Goal: Transaction & Acquisition: Obtain resource

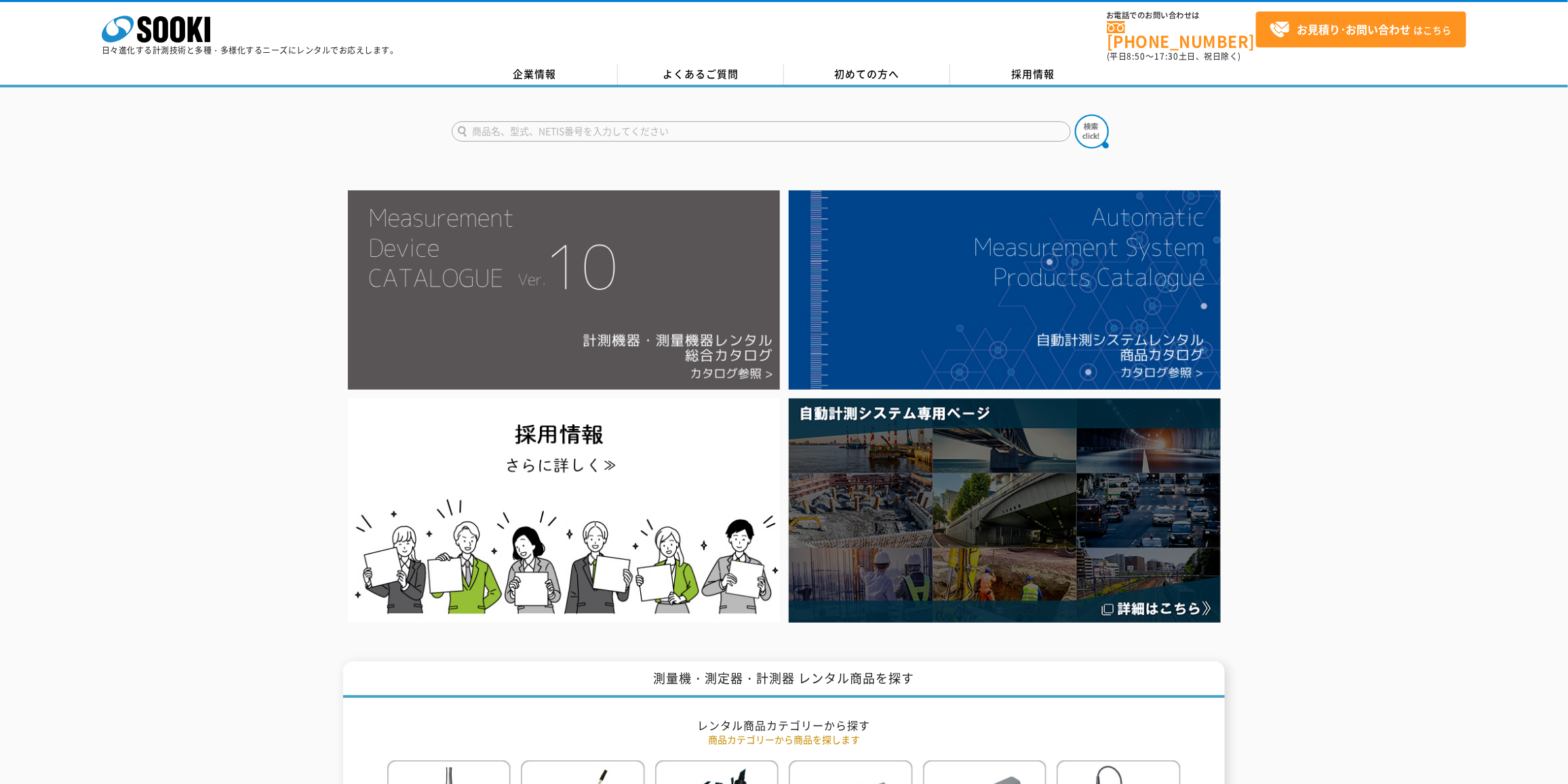
click at [733, 361] on img at bounding box center [563, 290] width 432 height 199
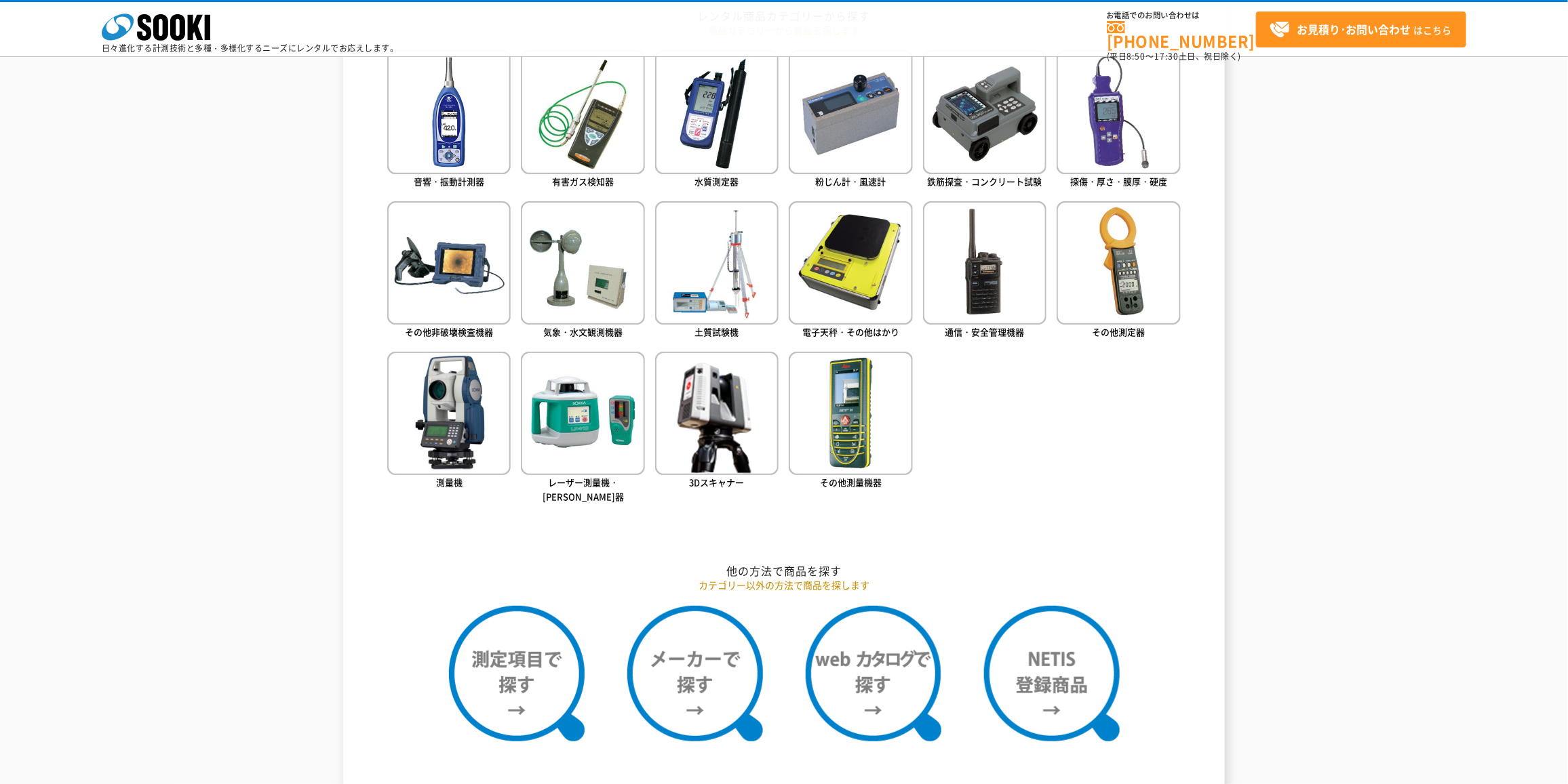
scroll to position [678, 0]
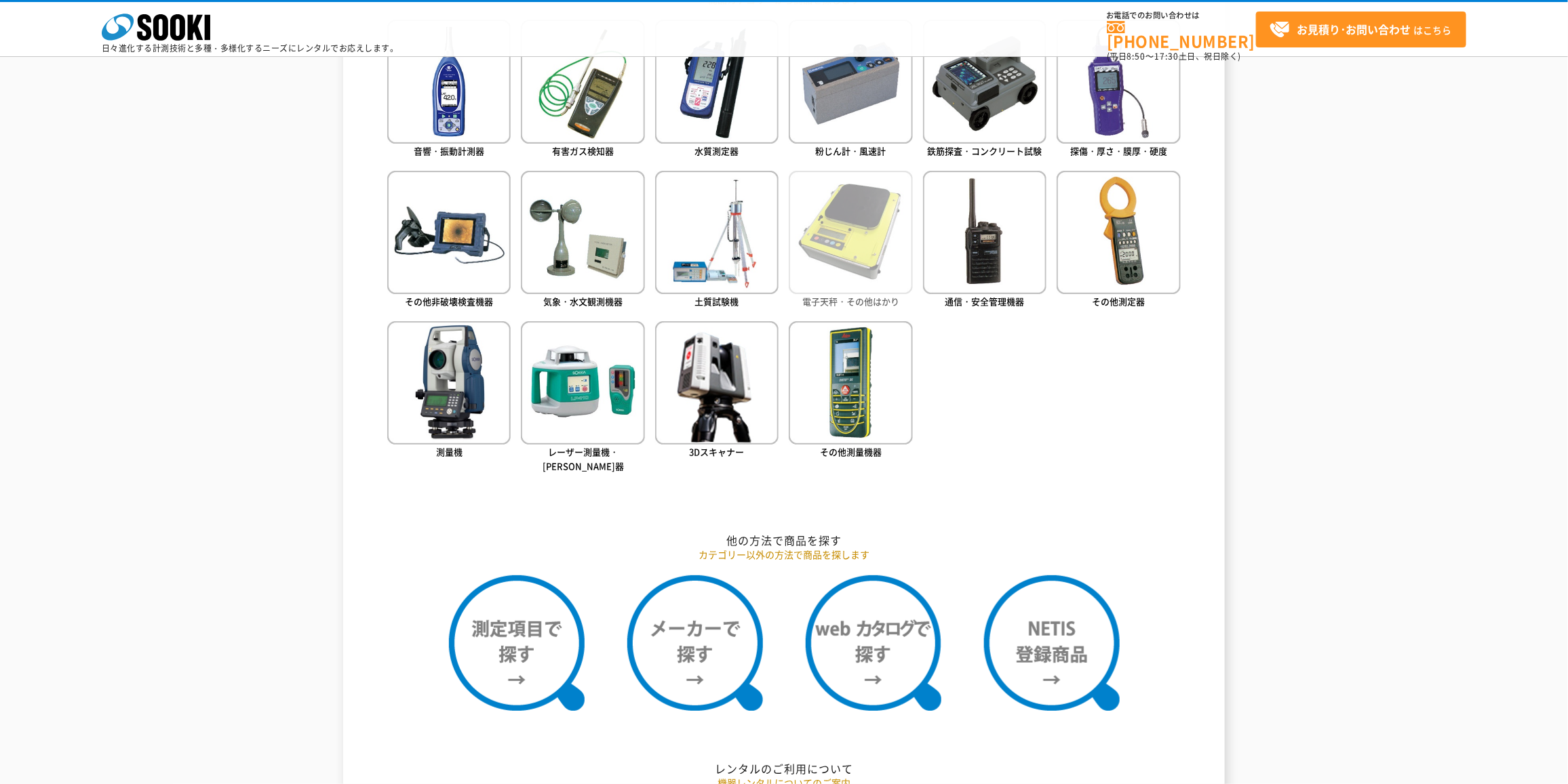
click at [821, 244] on img at bounding box center [850, 232] width 123 height 123
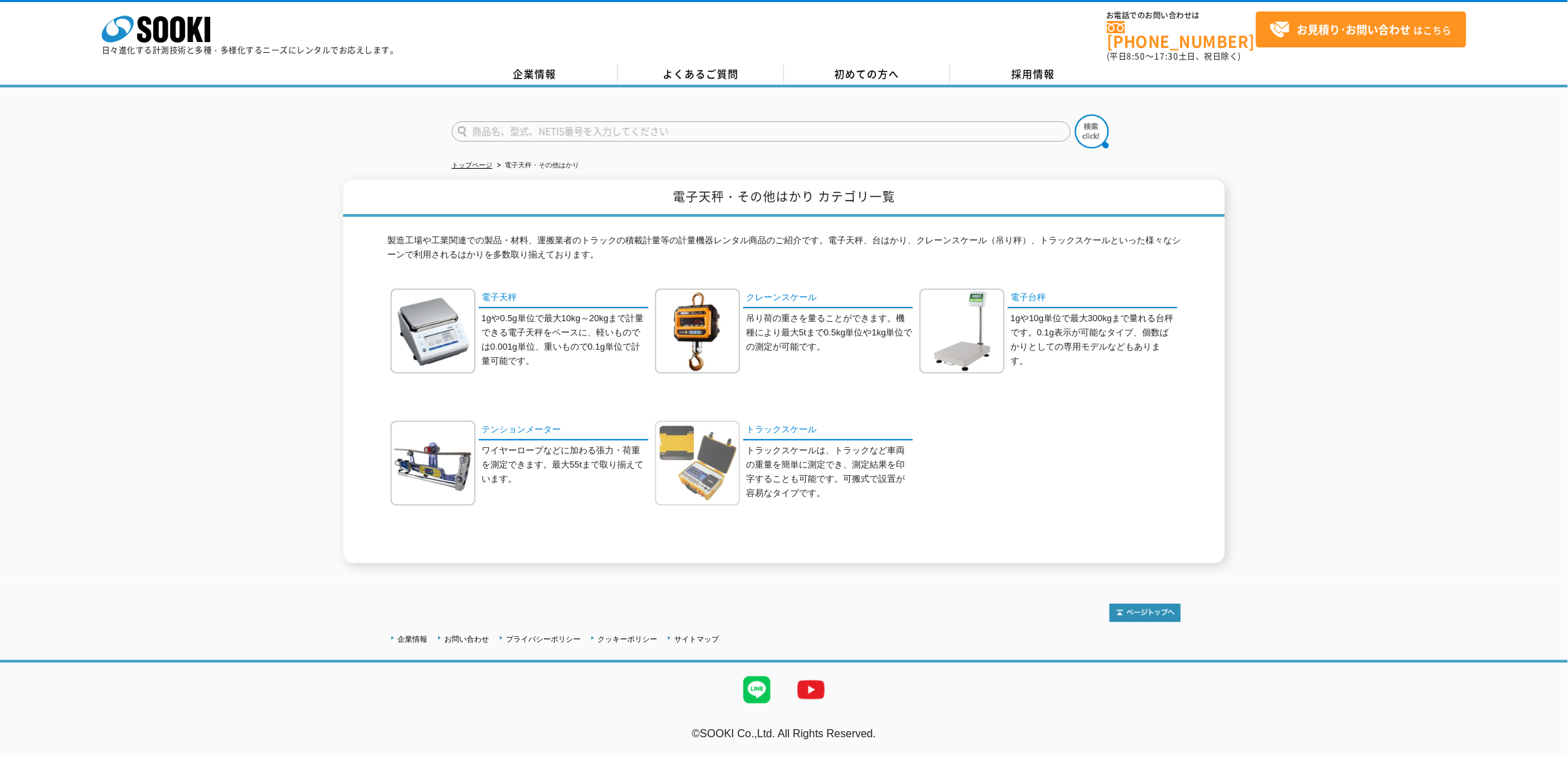
click at [722, 428] on img at bounding box center [698, 463] width 85 height 85
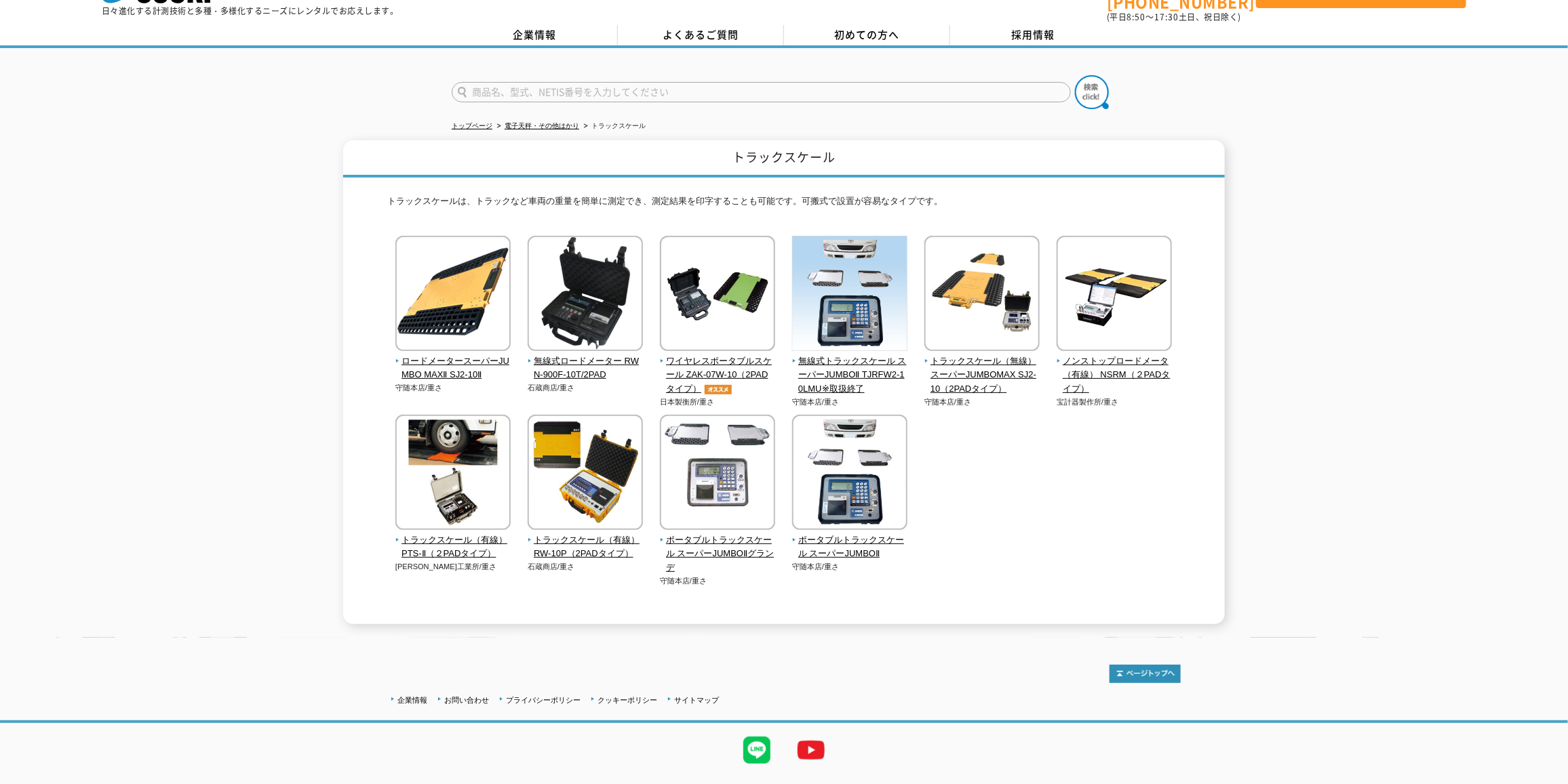
scroll to position [62, 0]
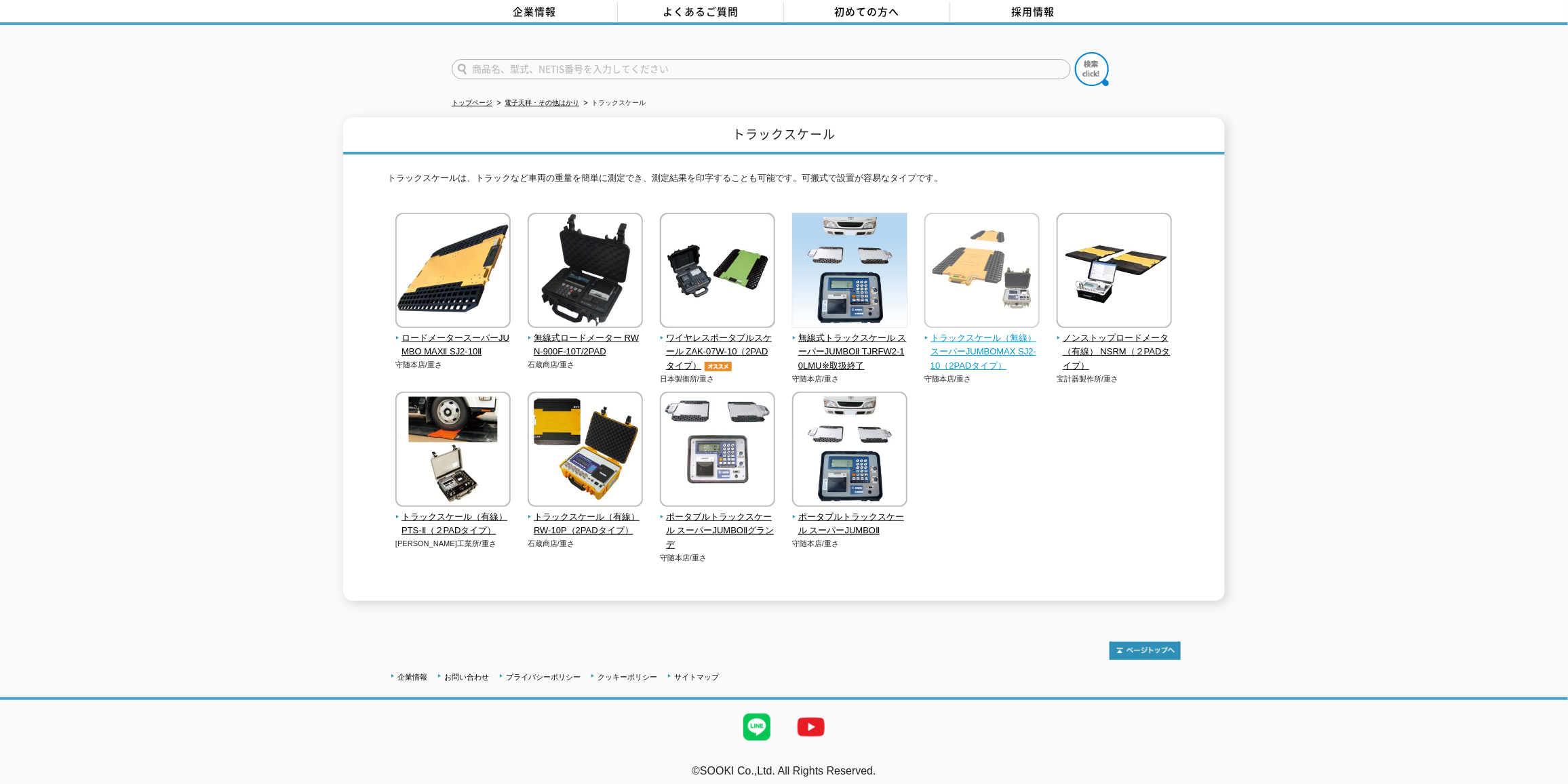
click at [950, 331] on span "トラックスケール（無線） スーパーJUMBOMAX SJ2-10（2PADタイプ）" at bounding box center [982, 352] width 116 height 42
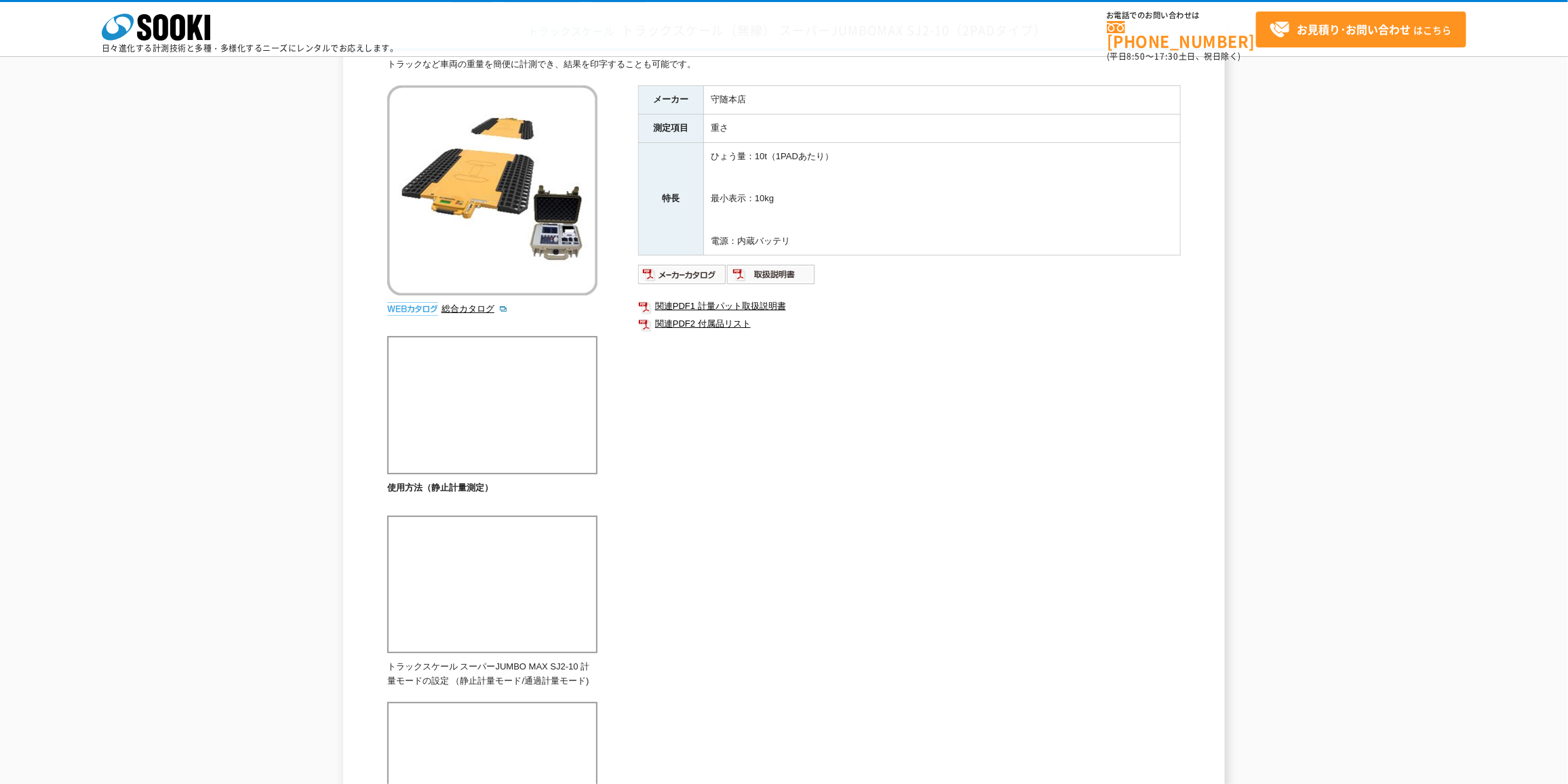
scroll to position [85, 0]
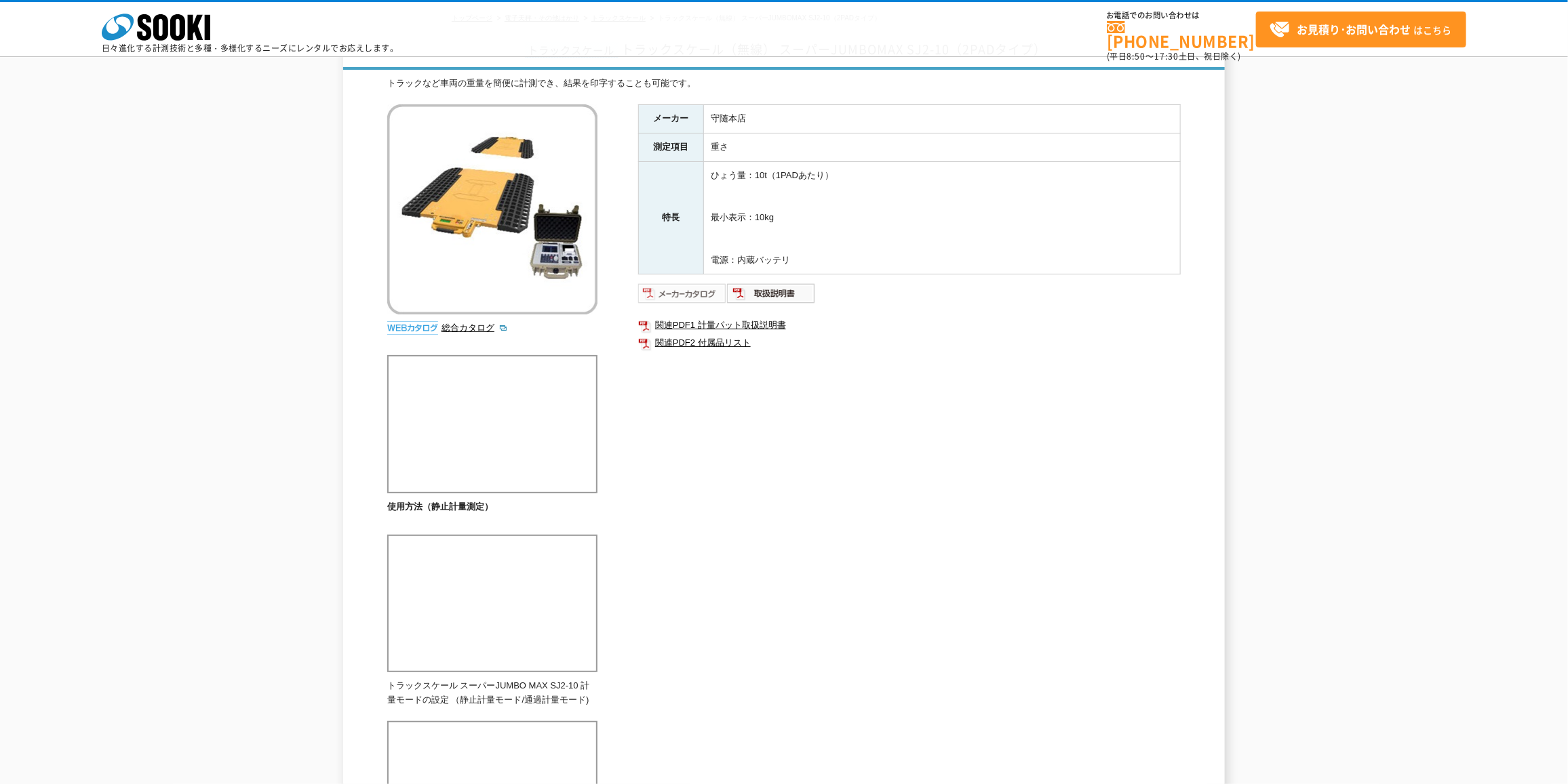
click at [661, 298] on img at bounding box center [682, 293] width 89 height 21
